Goal: Transaction & Acquisition: Purchase product/service

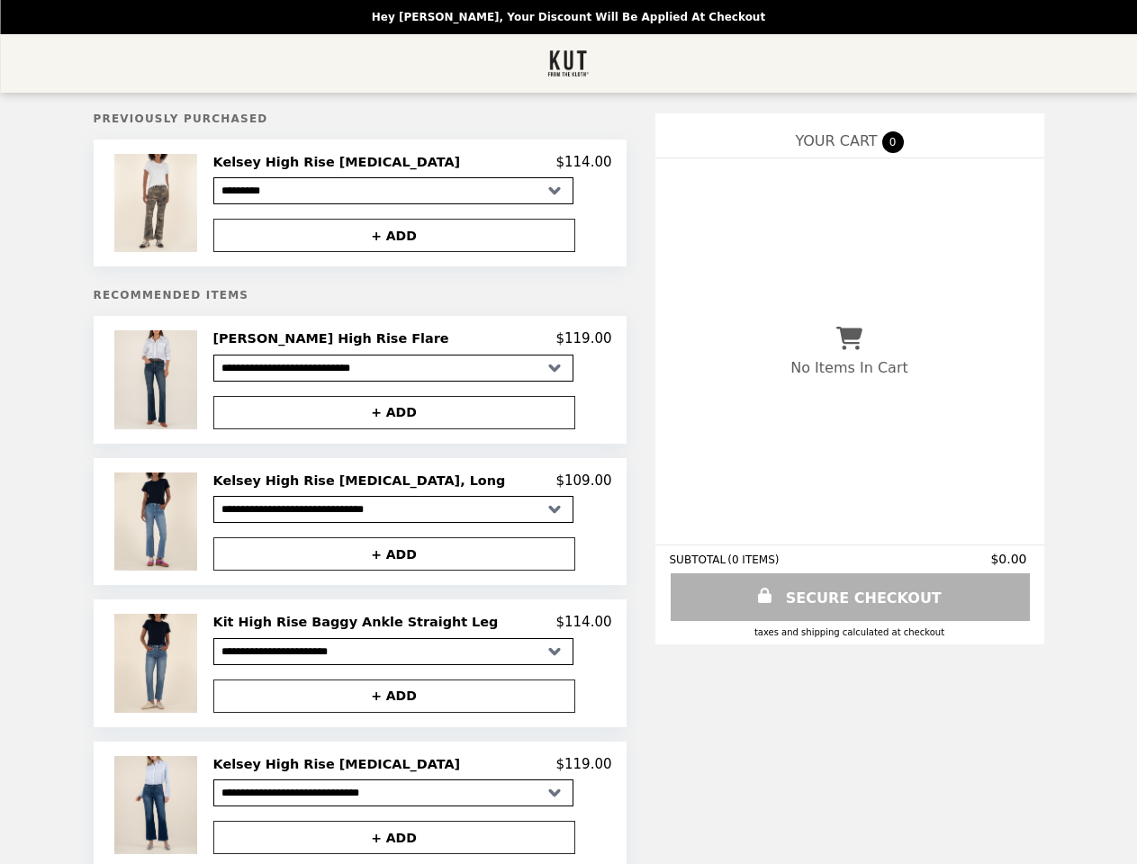
select select "*********"
select select "**********"
click at [201, 205] on img at bounding box center [157, 203] width 86 height 98
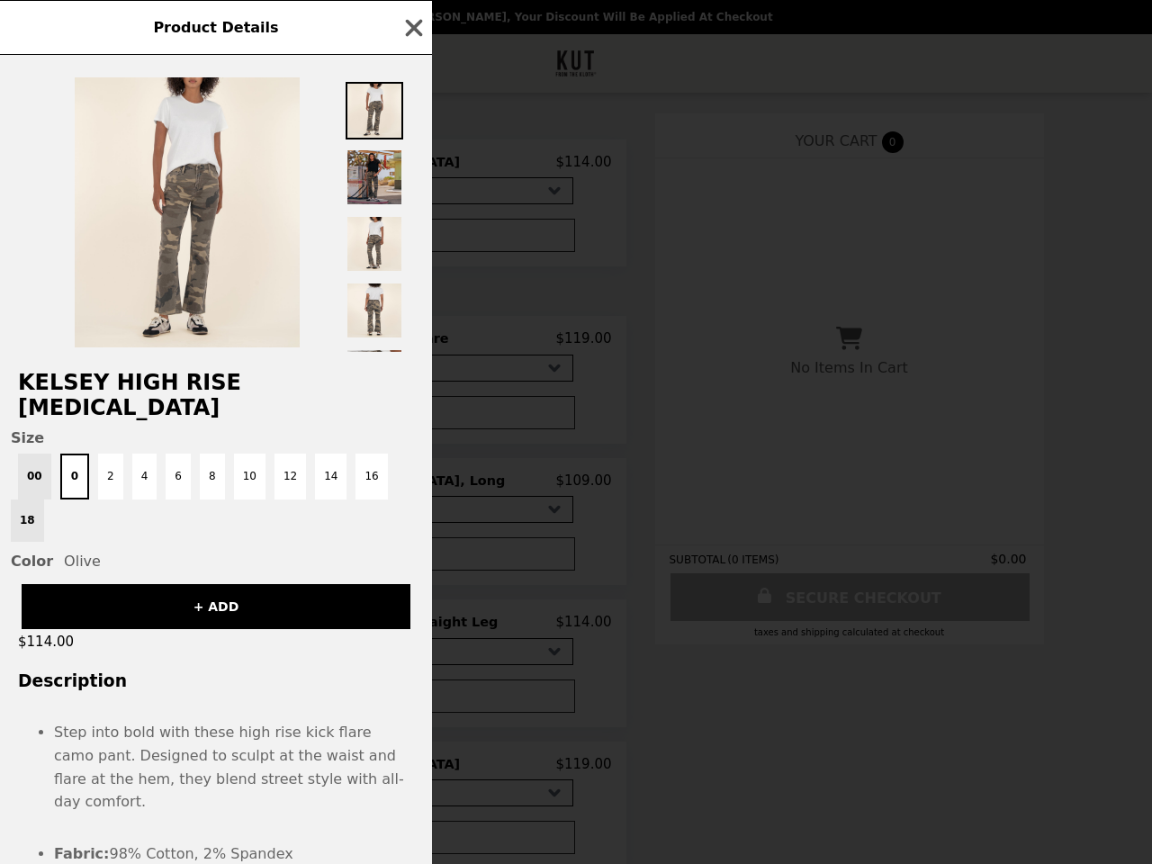
click at [412, 239] on div "Product Details Kelsey High Rise [MEDICAL_DATA] Size 00 0 2 4 6 8 10 12 14 16 1…" at bounding box center [576, 432] width 1152 height 864
click at [217, 385] on h2 "Kelsey High Rise [MEDICAL_DATA]" at bounding box center [216, 395] width 432 height 50
click at [412, 345] on div at bounding box center [216, 203] width 432 height 297
click at [412, 429] on span "Size" at bounding box center [216, 437] width 411 height 17
click at [217, 529] on div "Product Details Kelsey High Rise [MEDICAL_DATA] Size 00 0 2 4 6 8 10 12 14 16 1…" at bounding box center [576, 432] width 1152 height 864
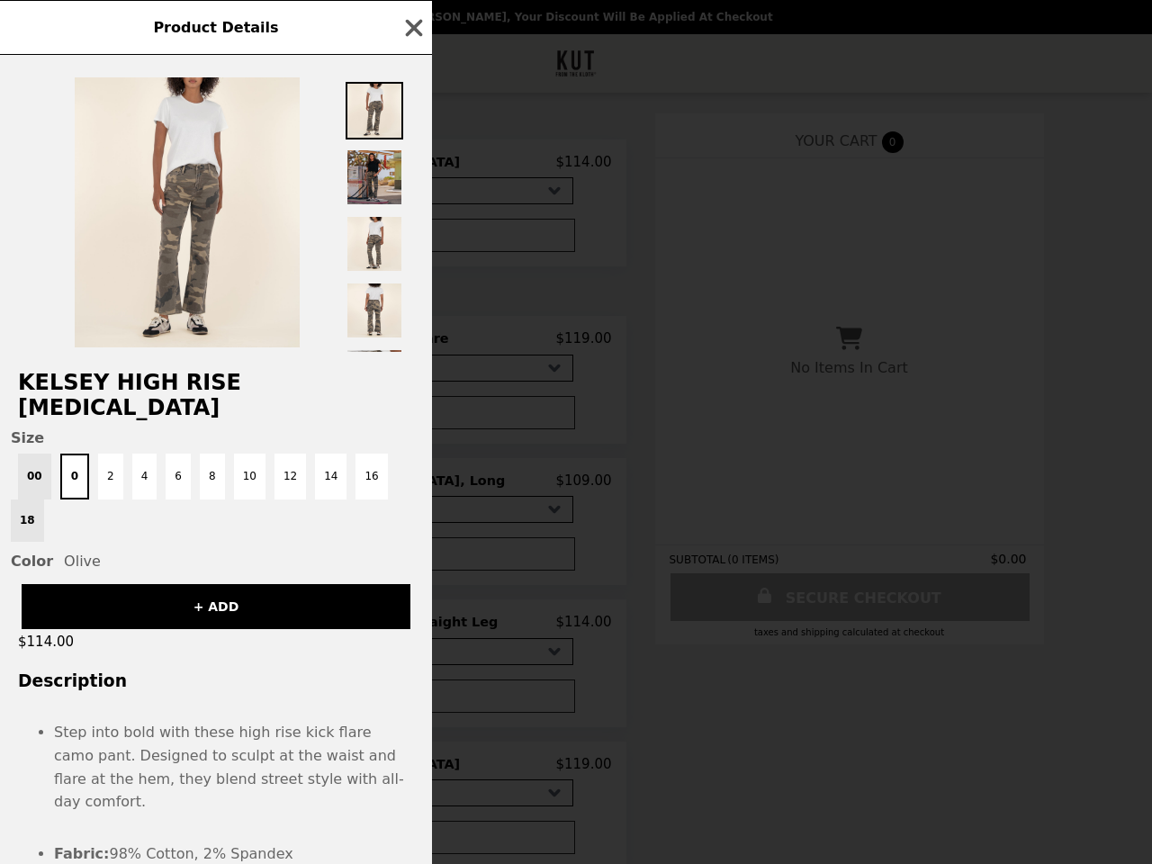
click at [412, 488] on div "Size 00 0 2 4 6 8 10 12 14 16 18 Color Olive" at bounding box center [216, 499] width 432 height 140
click at [412, 562] on button "+ ADD" at bounding box center [394, 554] width 362 height 33
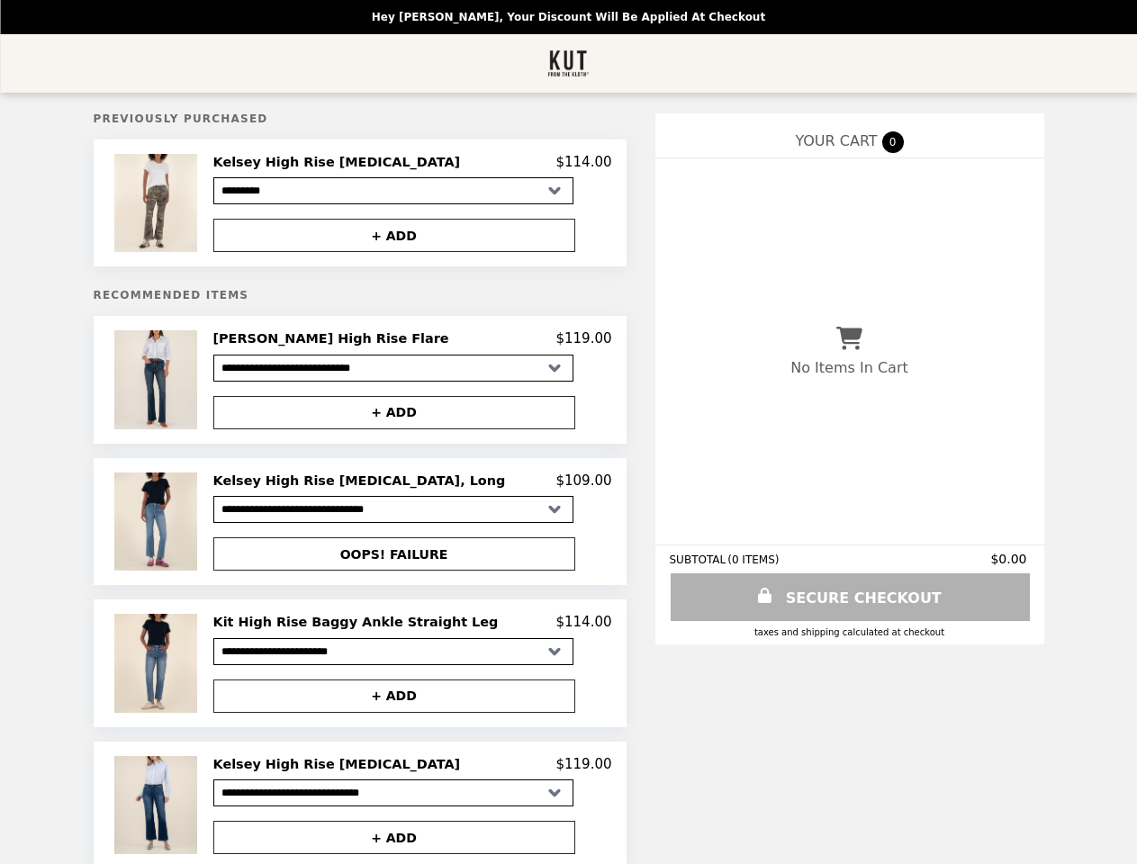
click at [201, 672] on img at bounding box center [157, 663] width 86 height 98
